Goal: Information Seeking & Learning: Find specific fact

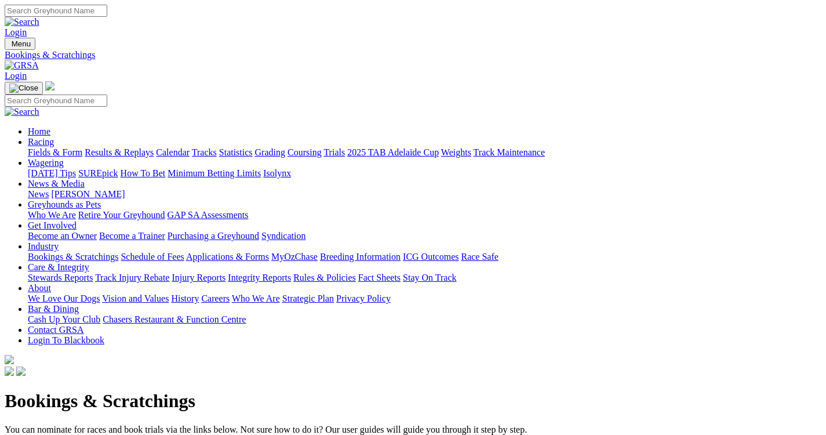
click at [57, 147] on link "Fields & Form" at bounding box center [55, 152] width 54 height 10
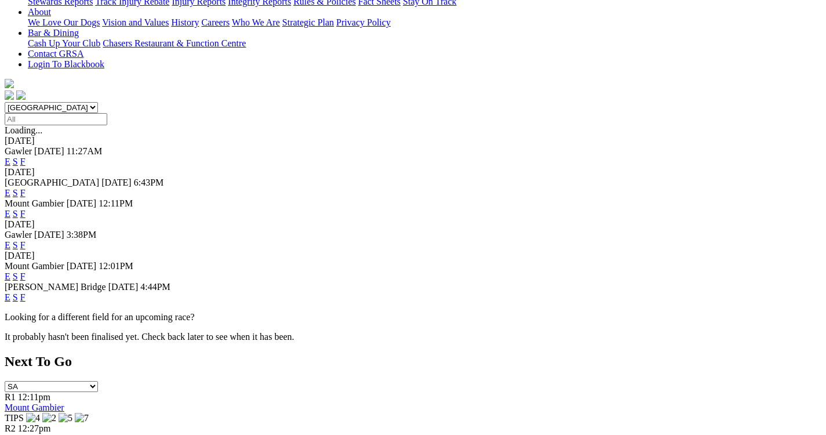
scroll to position [186, 0]
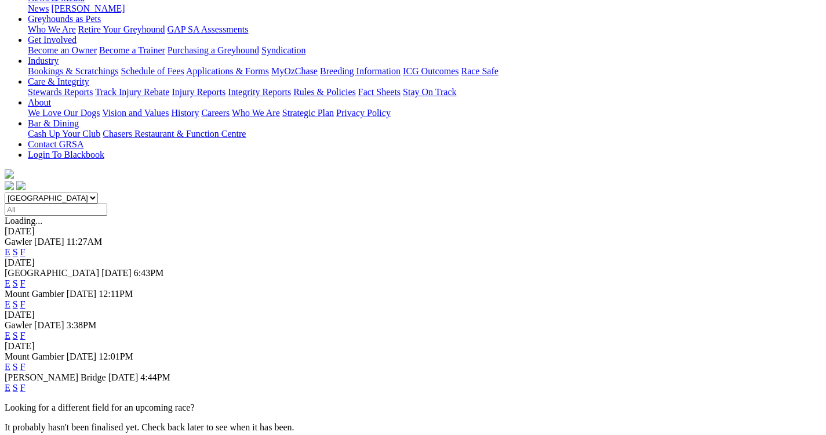
click at [57, 257] on div "[DATE]" at bounding box center [413, 262] width 817 height 10
click at [26, 383] on link "F" at bounding box center [22, 388] width 5 height 10
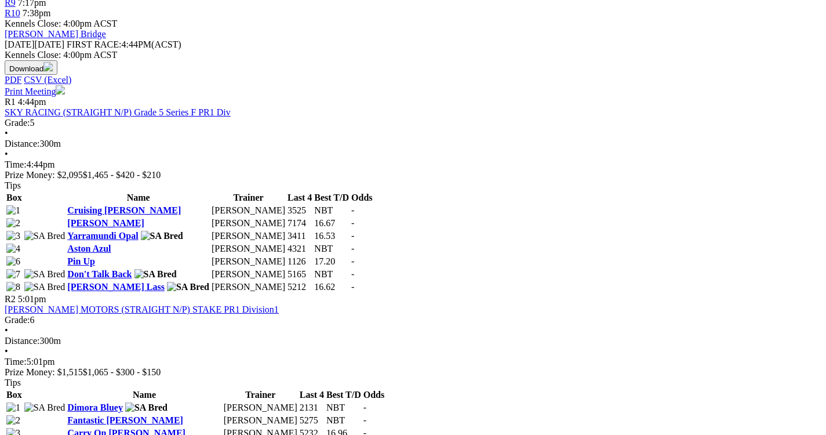
scroll to position [518, 0]
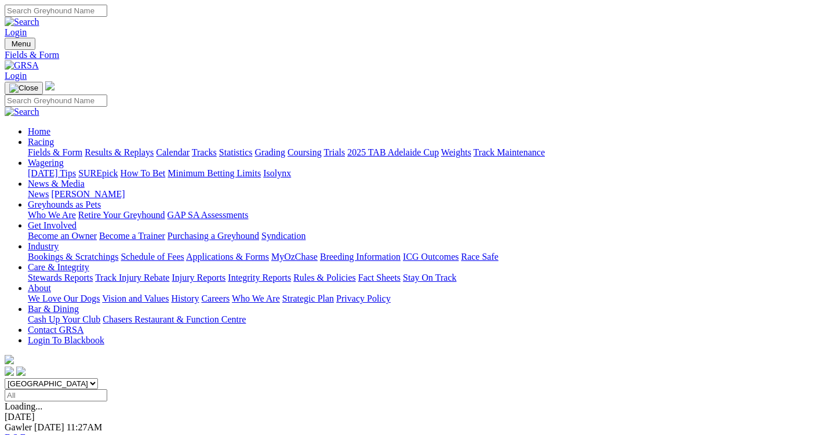
click at [107, 14] on input "Search" at bounding box center [56, 11] width 103 height 12
type input "carry on macy"
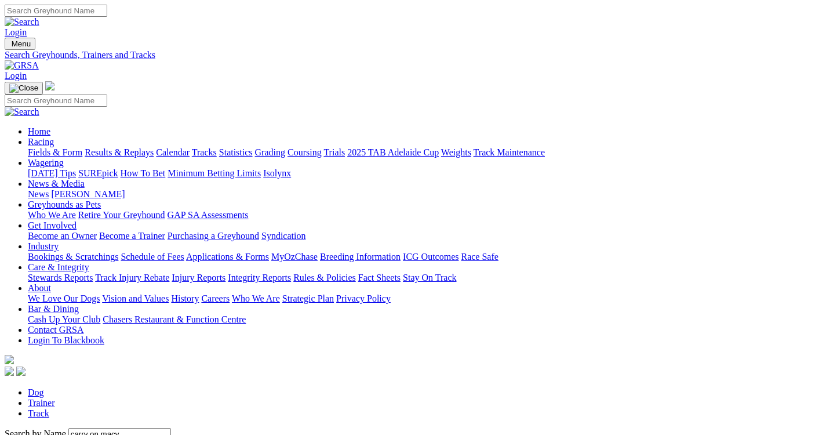
click at [107, 14] on input "Search" at bounding box center [56, 11] width 103 height 12
click at [171, 428] on input "carry on macy" at bounding box center [119, 434] width 103 height 12
type input "carry on maci"
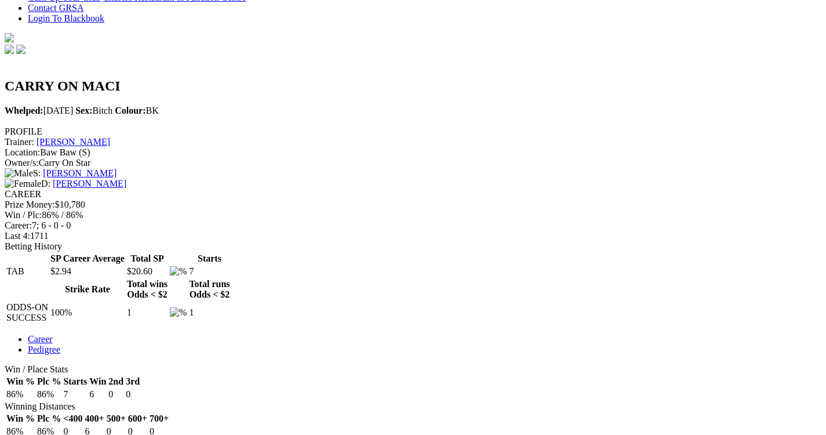
scroll to position [322, 0]
